Goal: Navigation & Orientation: Find specific page/section

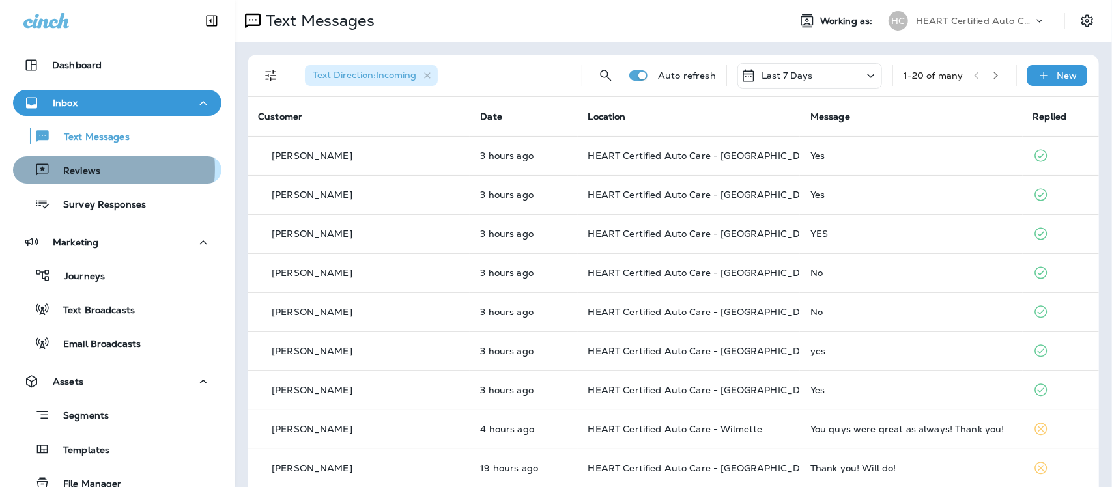
click at [89, 169] on p "Reviews" at bounding box center [75, 171] width 50 height 12
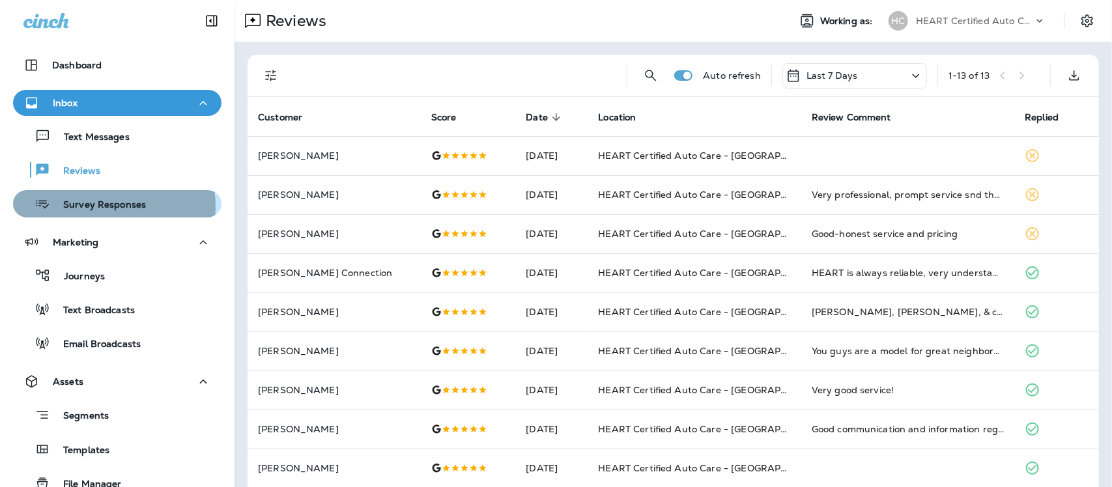
click at [98, 206] on p "Survey Responses" at bounding box center [98, 205] width 96 height 12
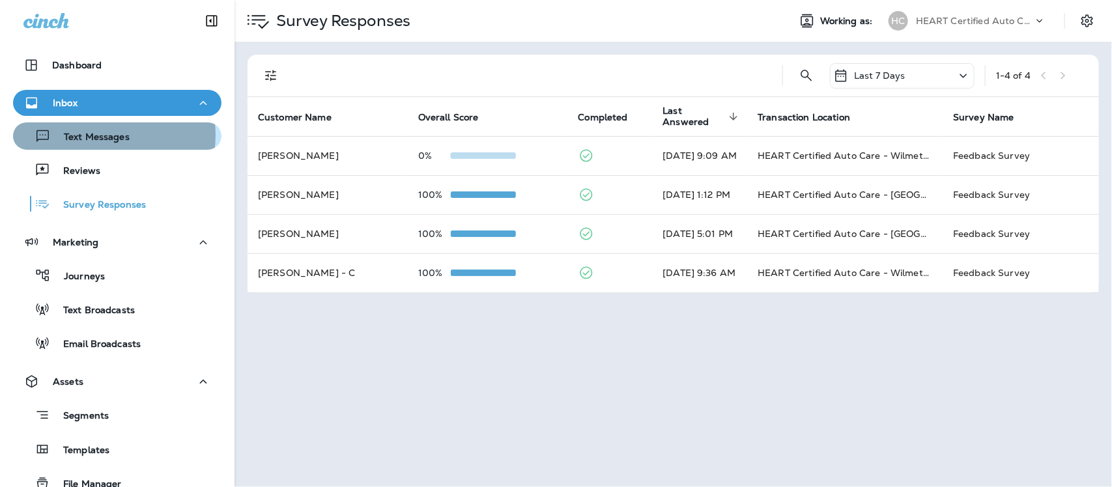
click at [90, 135] on p "Text Messages" at bounding box center [90, 138] width 79 height 12
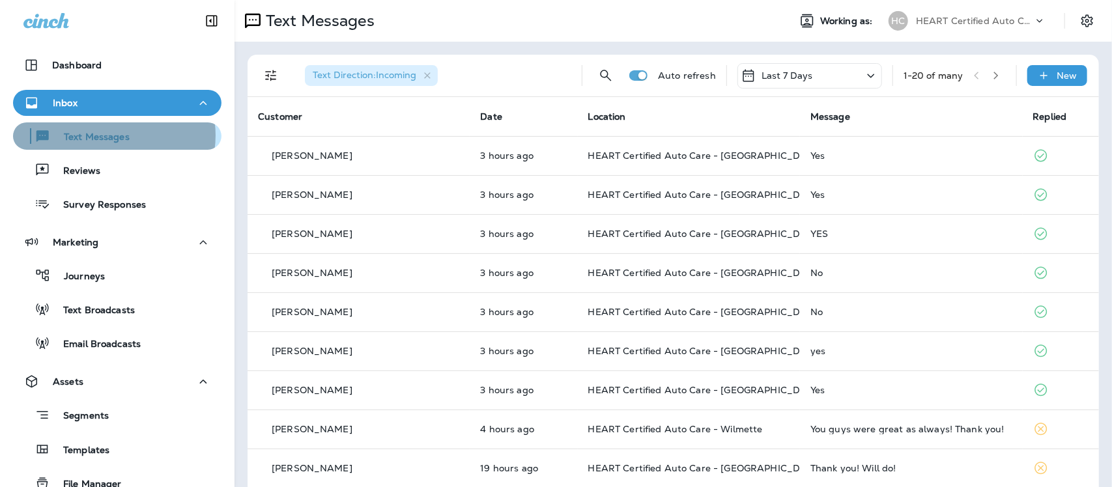
click at [111, 136] on p "Text Messages" at bounding box center [90, 138] width 79 height 12
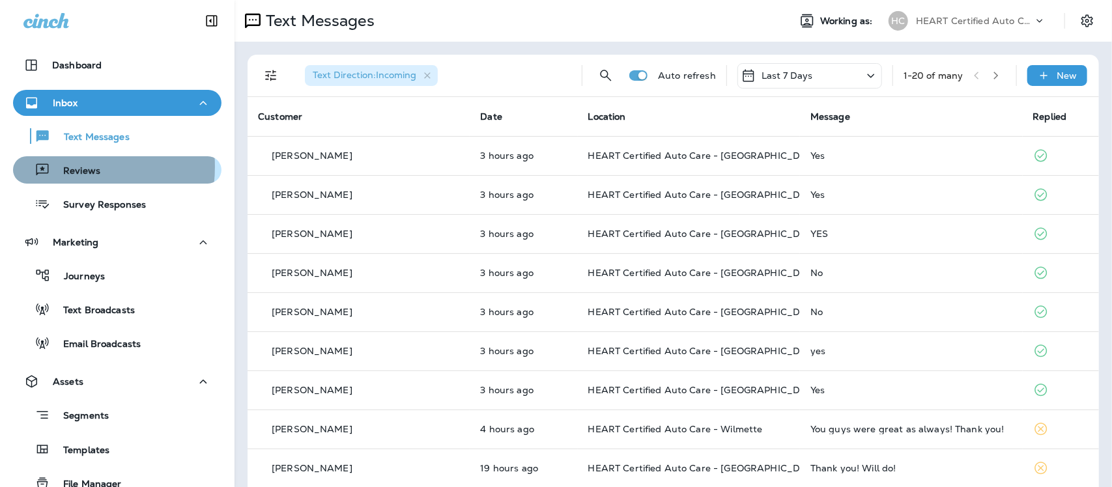
click at [53, 167] on p "Reviews" at bounding box center [75, 171] width 50 height 12
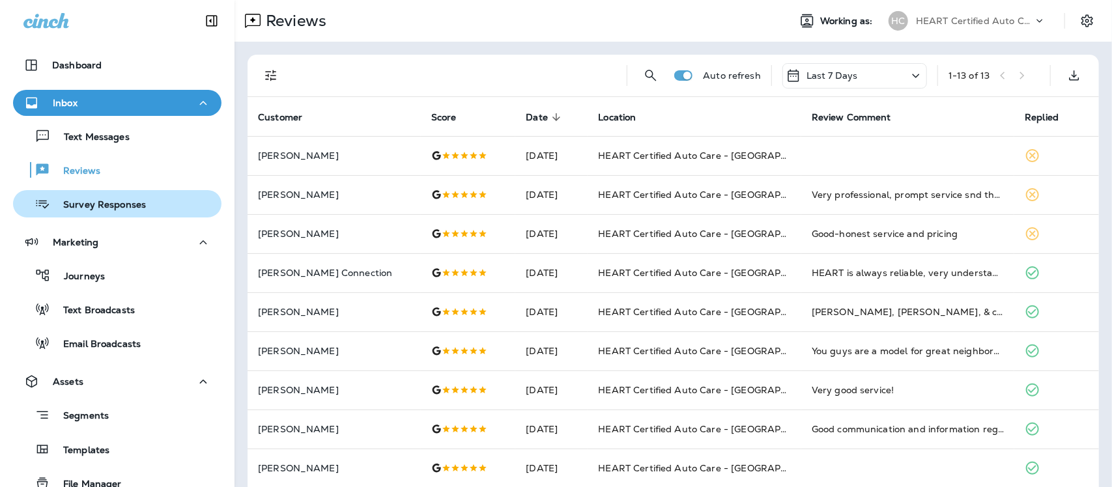
click at [105, 203] on p "Survey Responses" at bounding box center [98, 205] width 96 height 12
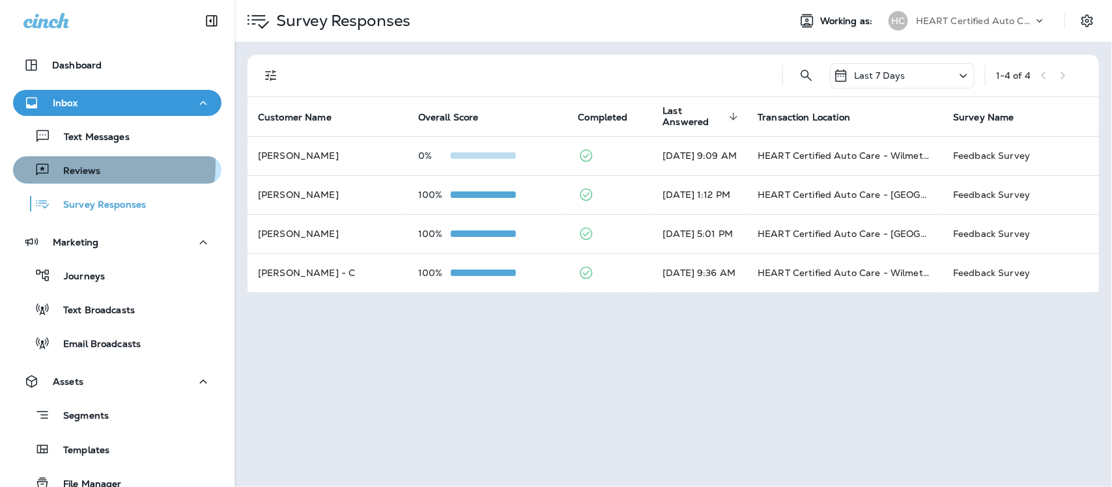
click at [87, 166] on p "Reviews" at bounding box center [75, 171] width 50 height 12
